Goal: Task Accomplishment & Management: Use online tool/utility

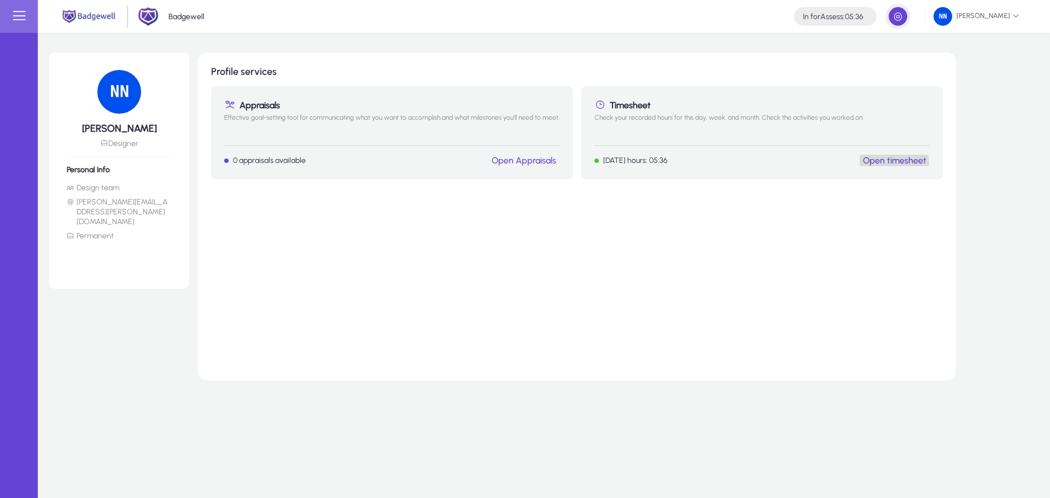
click at [874, 164] on link "Open timesheet" at bounding box center [894, 160] width 63 height 10
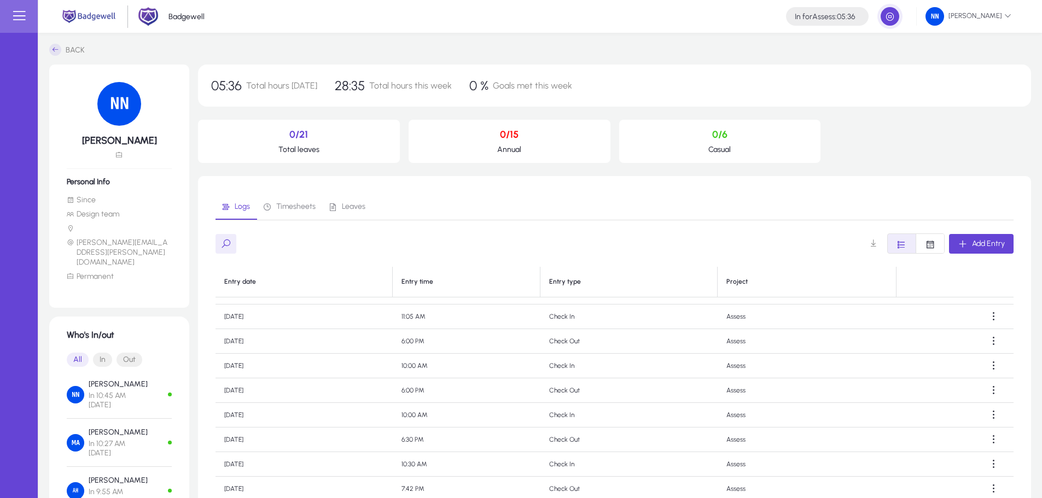
scroll to position [436, 0]
click at [764, 227] on div "Logs Timesheets Leaves Add Entry Entry date Entry time Entry type Project [DATE…" at bounding box center [614, 383] width 798 height 378
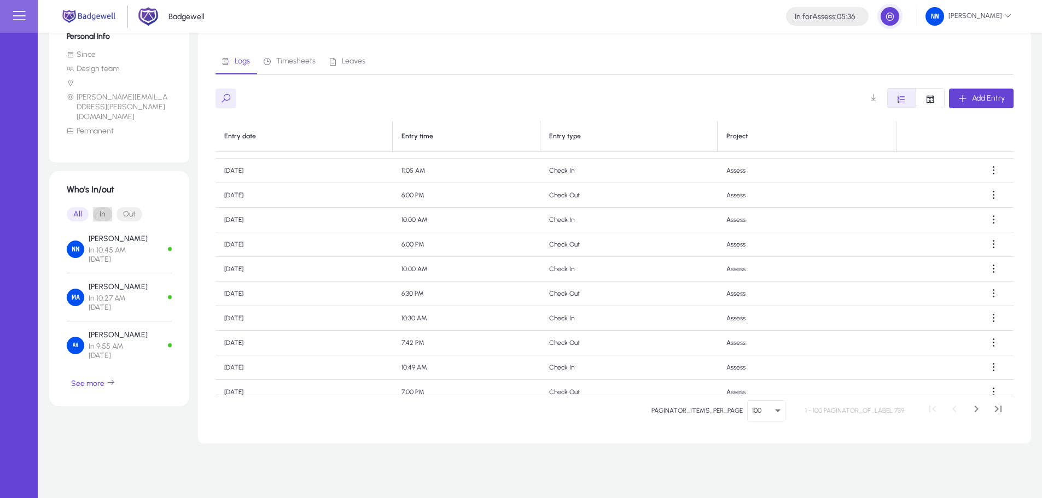
click at [107, 207] on span "In" at bounding box center [102, 214] width 19 height 14
click at [95, 370] on span "button" at bounding box center [93, 383] width 53 height 26
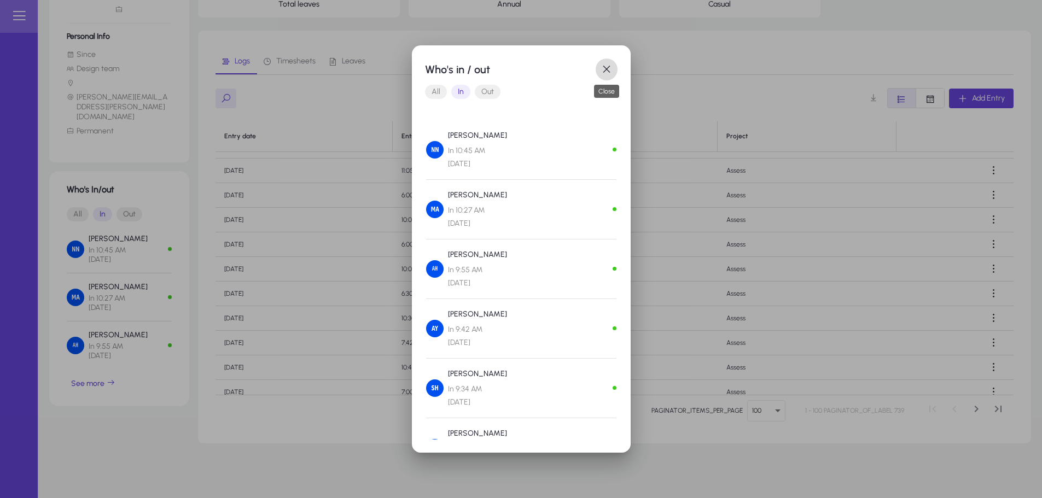
click at [608, 59] on span "button" at bounding box center [607, 70] width 22 height 22
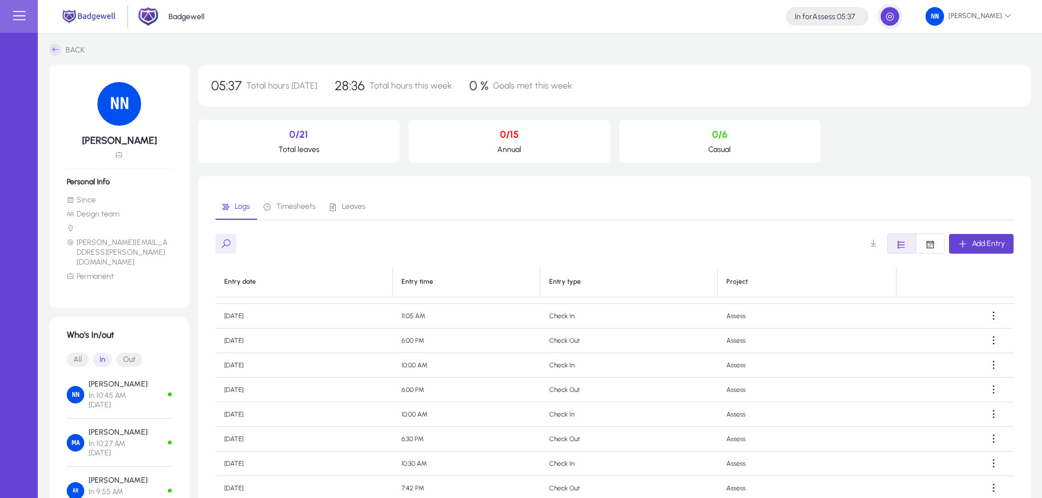
scroll to position [145, 0]
